Goal: Entertainment & Leisure: Consume media (video, audio)

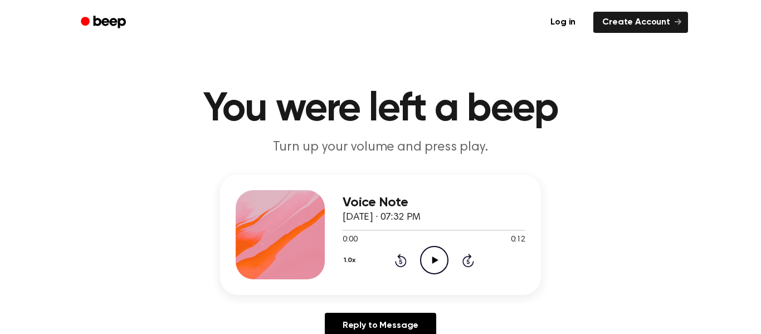
click at [426, 263] on icon "Play Audio" at bounding box center [434, 260] width 28 height 28
click at [436, 263] on icon "Play Audio" at bounding box center [434, 260] width 28 height 28
click at [437, 257] on icon "Play Audio" at bounding box center [434, 260] width 28 height 28
click at [426, 259] on icon "Play Audio" at bounding box center [434, 260] width 28 height 28
click at [431, 249] on icon "Play Audio" at bounding box center [434, 260] width 28 height 28
